Goal: Information Seeking & Learning: Learn about a topic

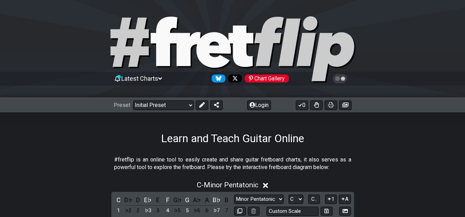
click at [254, 99] on div "Preset Welcome to #fretflip! Initial Preset Custom Preset Minor Pentatonic Majo…" at bounding box center [232, 105] width 465 height 15
click at [257, 103] on button "Login" at bounding box center [259, 105] width 24 height 10
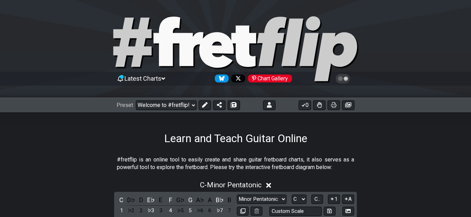
select select "C"
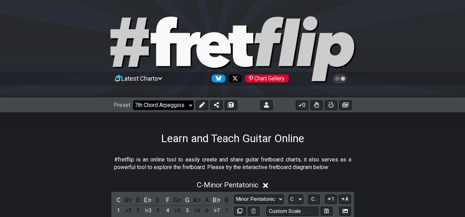
click option "7th Chord Arpeggios" at bounding box center [0, 0] width 0 height 0
select select "/welcome"
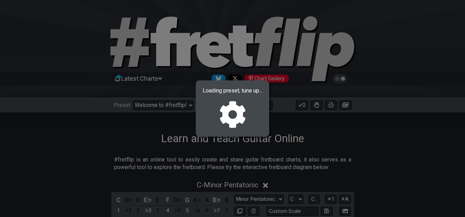
select select "F"
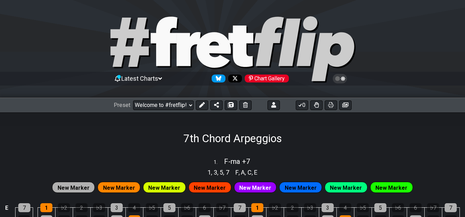
select select "/02F9A7NK"
select select "F"
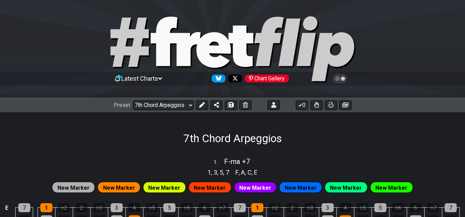
select select "F"
click option "Minor Scales" at bounding box center [0, 0] width 0 height 0
select select "/02F9A7NK"
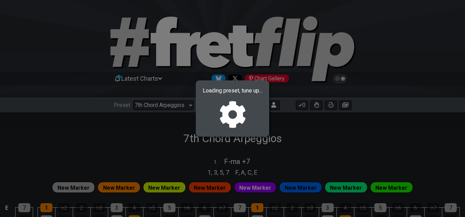
select select "A"
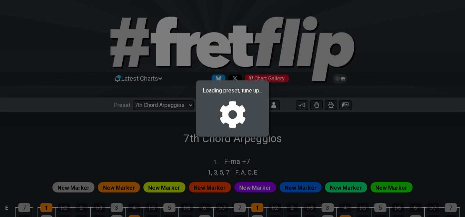
select select "A"
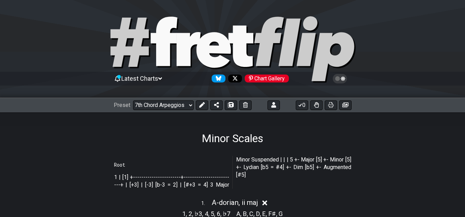
select select "/022CFZBA6"
select select "A"
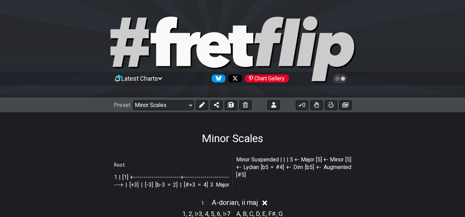
select select "A"
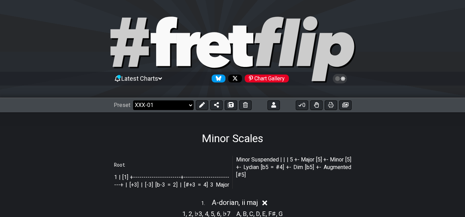
click option "XXX-01" at bounding box center [0, 0] width 0 height 0
select select "/022CFZBA6"
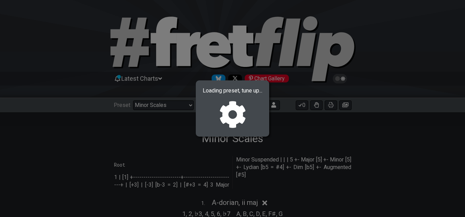
select select "F"
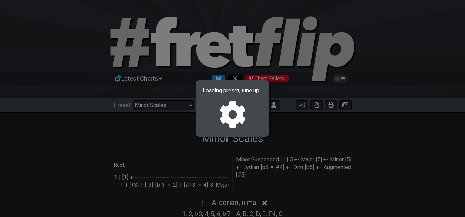
select select "F"
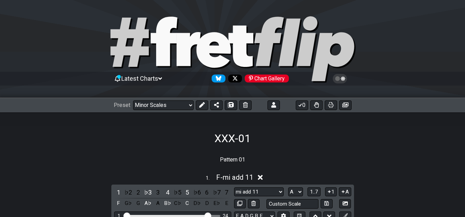
select select "/02YWF79B"
select select "mi add 11"
select select "F"
select select "ma +6 +9"
select select "F"
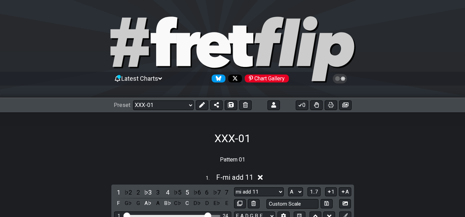
select select "sus +2 -7"
select select "F"
select select "sus 4 -6 -7"
select select "F"
select select "sus +2 +6"
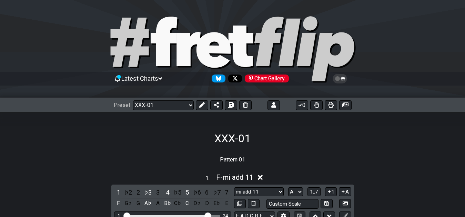
select select "F"
select select "sus 4 -7"
select select "F"
select select "sus +2 11"
select select "F"
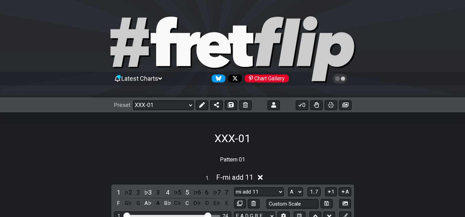
select select "mi -7 11"
select select "F"
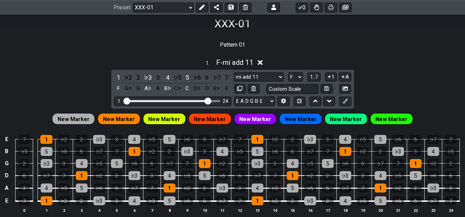
scroll to position [176, 0]
